Goal: Transaction & Acquisition: Obtain resource

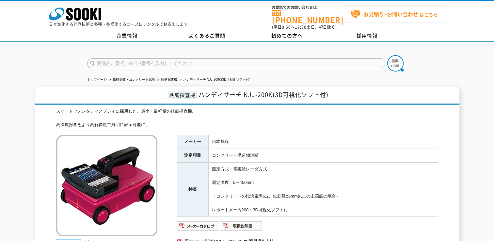
click at [377, 11] on strong "お見積り･お問い合わせ" at bounding box center [390, 14] width 55 height 8
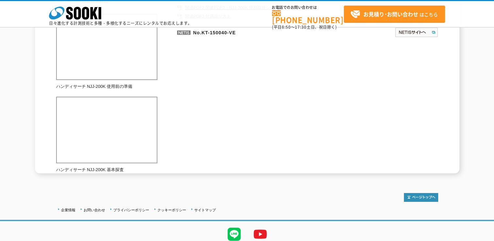
scroll to position [236, 0]
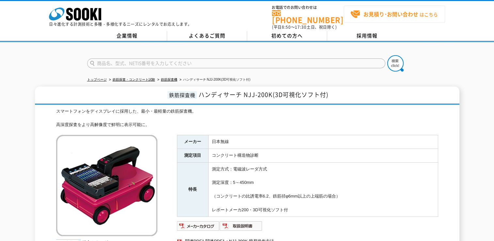
click at [379, 22] on link "お見積り･お問い合わせ はこちら" at bounding box center [394, 14] width 101 height 17
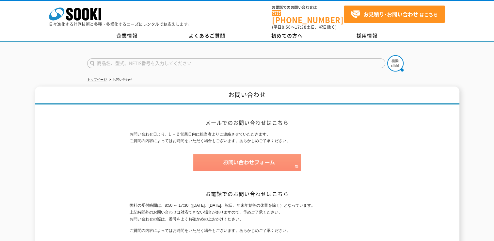
click at [249, 156] on img at bounding box center [246, 162] width 107 height 17
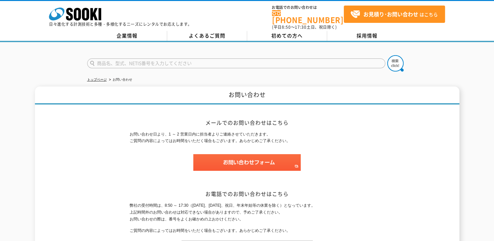
drag, startPoint x: 187, startPoint y: 125, endPoint x: 183, endPoint y: 129, distance: 6.0
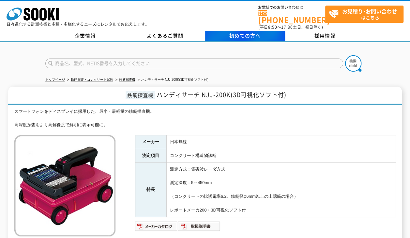
click at [231, 32] on span "初めての方へ" at bounding box center [245, 35] width 31 height 7
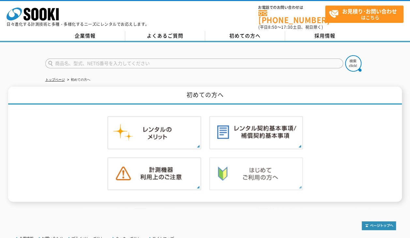
click at [240, 168] on img at bounding box center [256, 173] width 94 height 33
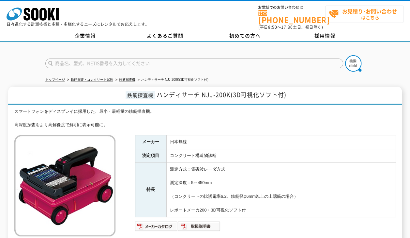
click at [358, 19] on span "お見積り･お問い合わせ はこちら" at bounding box center [366, 14] width 74 height 16
